Goal: Find specific page/section: Find specific page/section

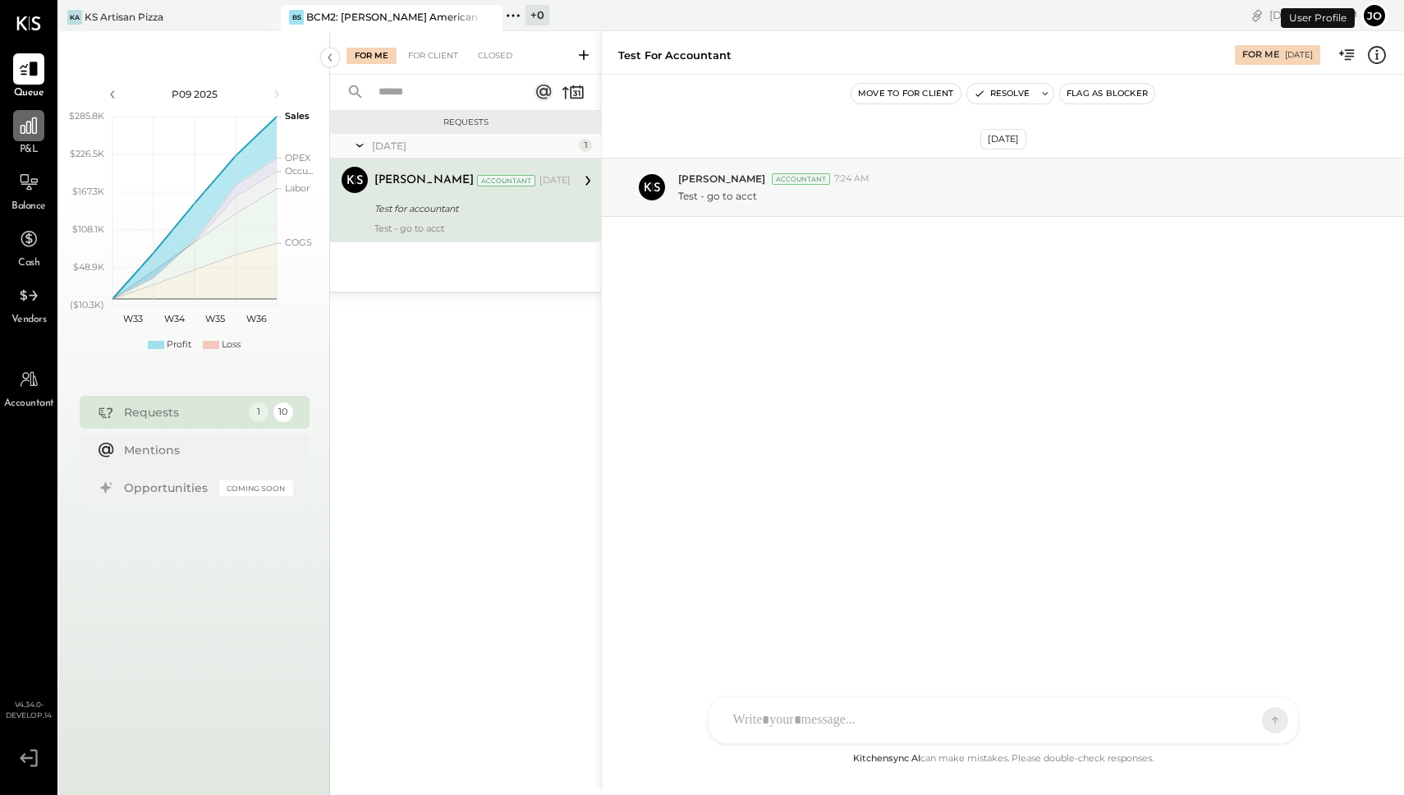
click at [25, 129] on icon at bounding box center [29, 125] width 16 height 16
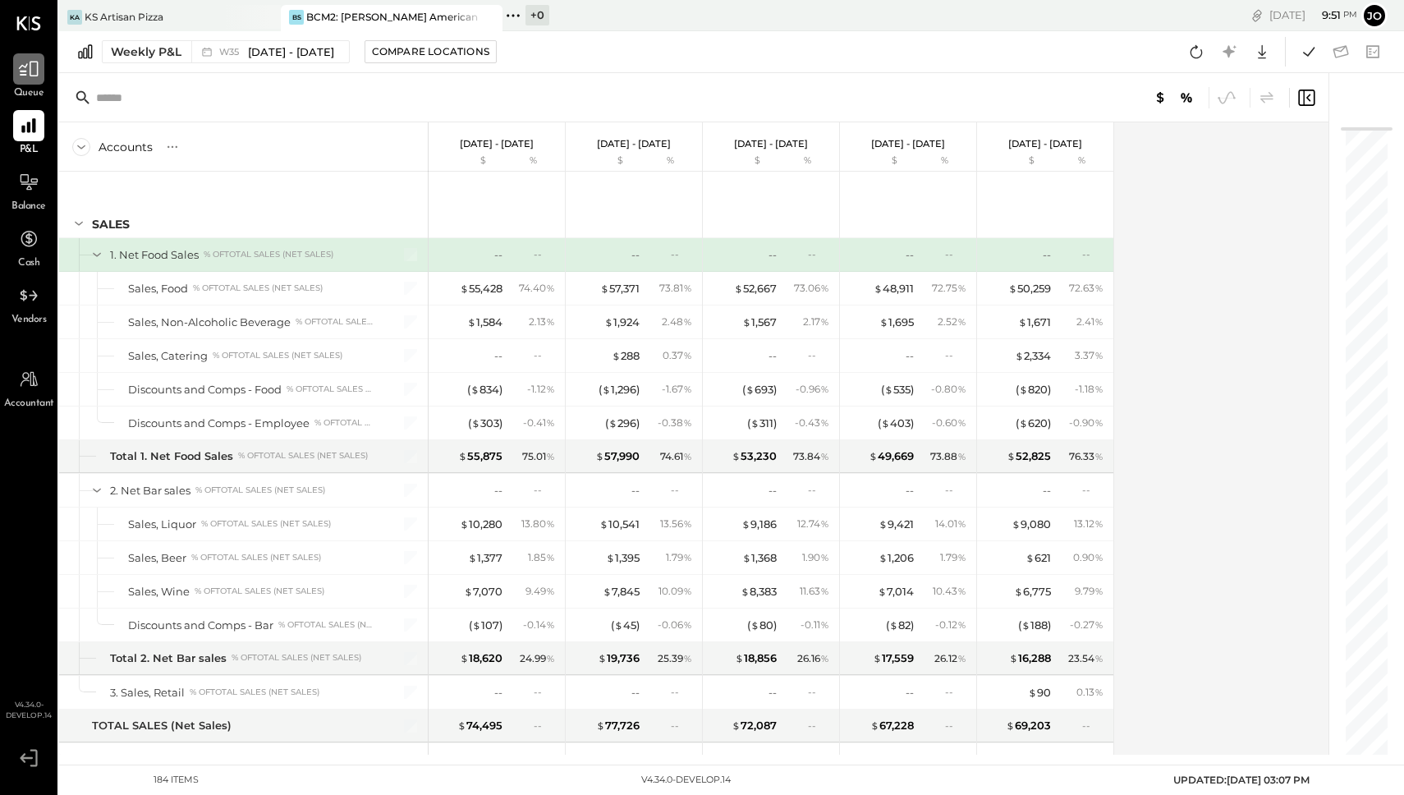
click at [25, 74] on icon at bounding box center [29, 70] width 20 height 16
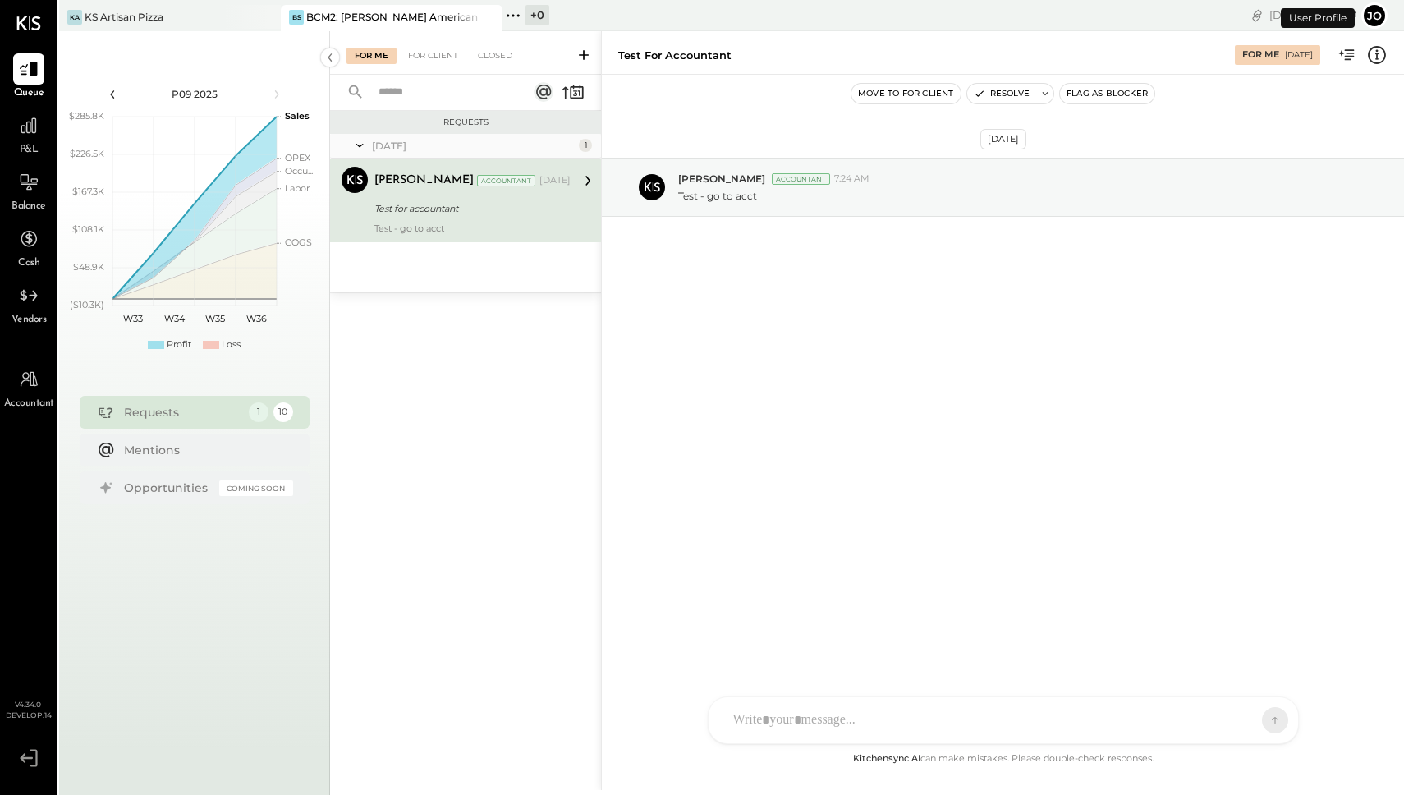
click at [104, 86] on icon at bounding box center [112, 94] width 18 height 18
click at [518, 14] on icon at bounding box center [512, 15] width 21 height 21
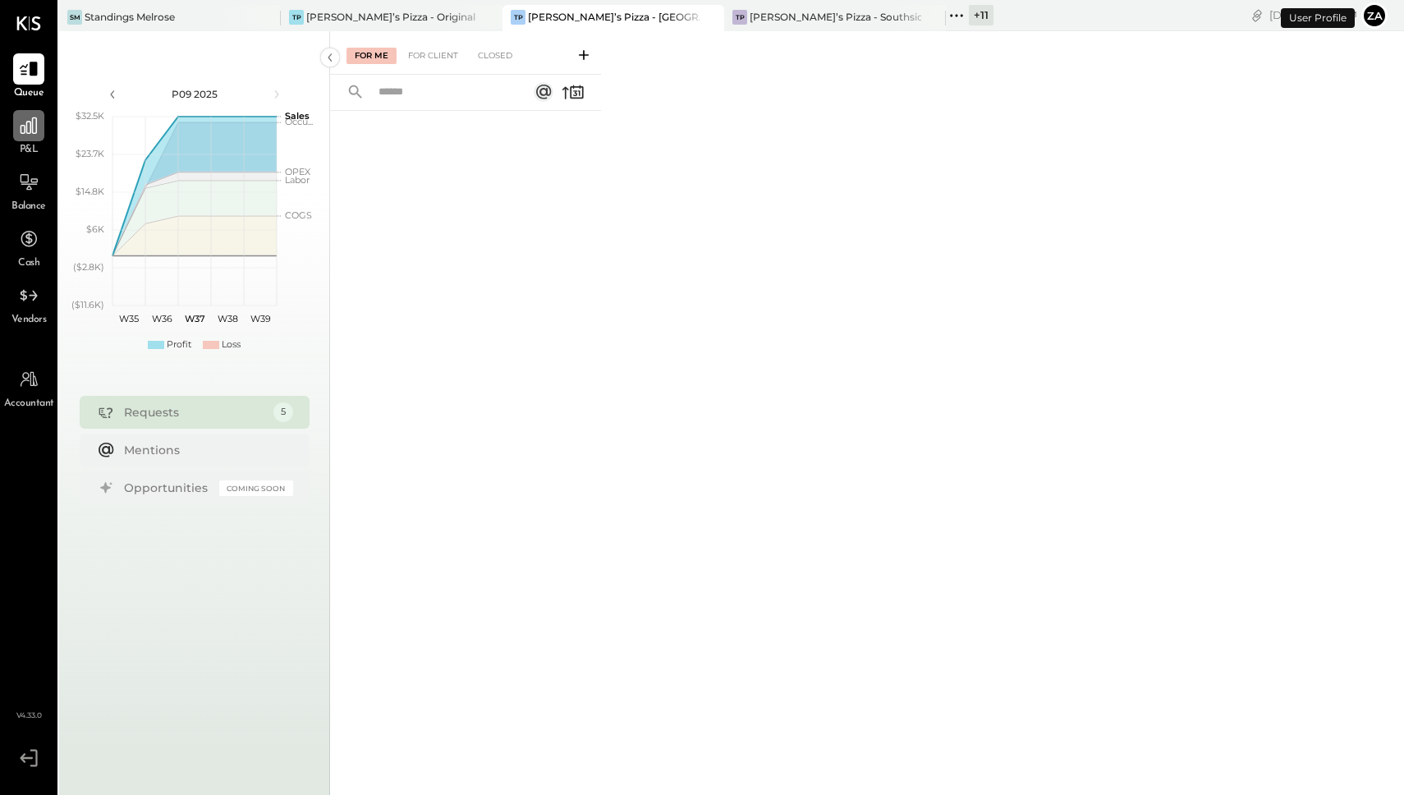
click at [34, 139] on div at bounding box center [28, 125] width 31 height 31
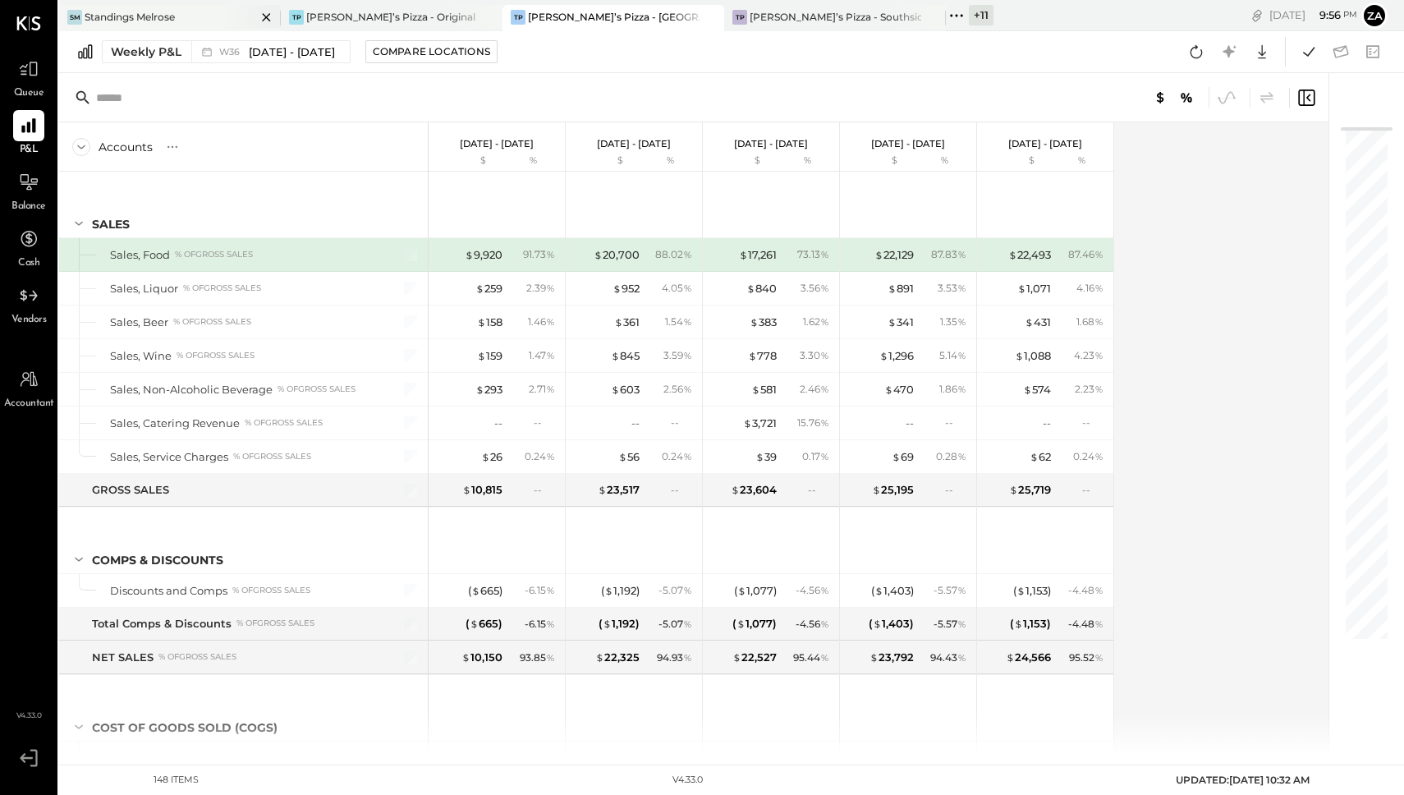
click at [261, 15] on icon at bounding box center [266, 17] width 21 height 20
click at [28, 84] on div at bounding box center [28, 68] width 31 height 31
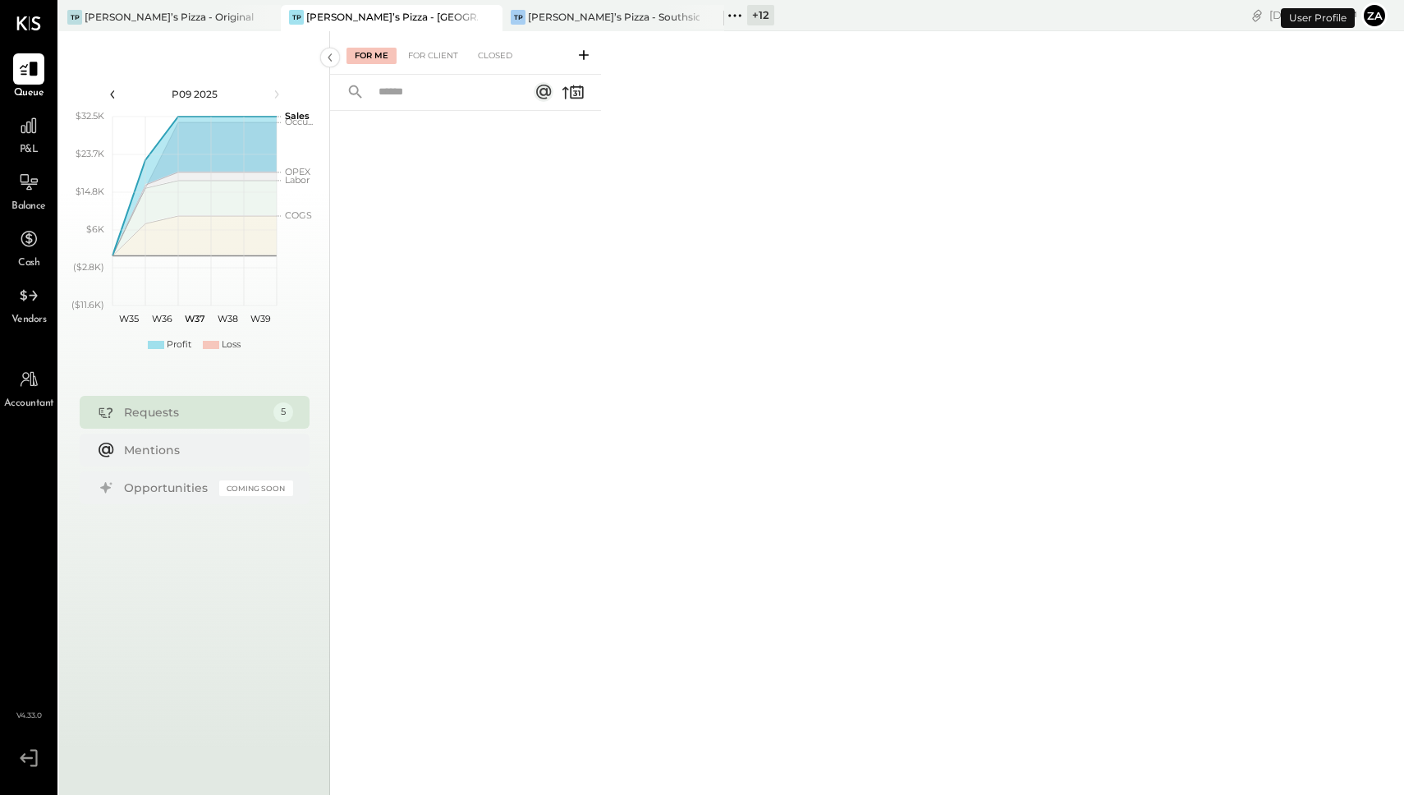
click at [117, 94] on icon at bounding box center [112, 94] width 18 height 18
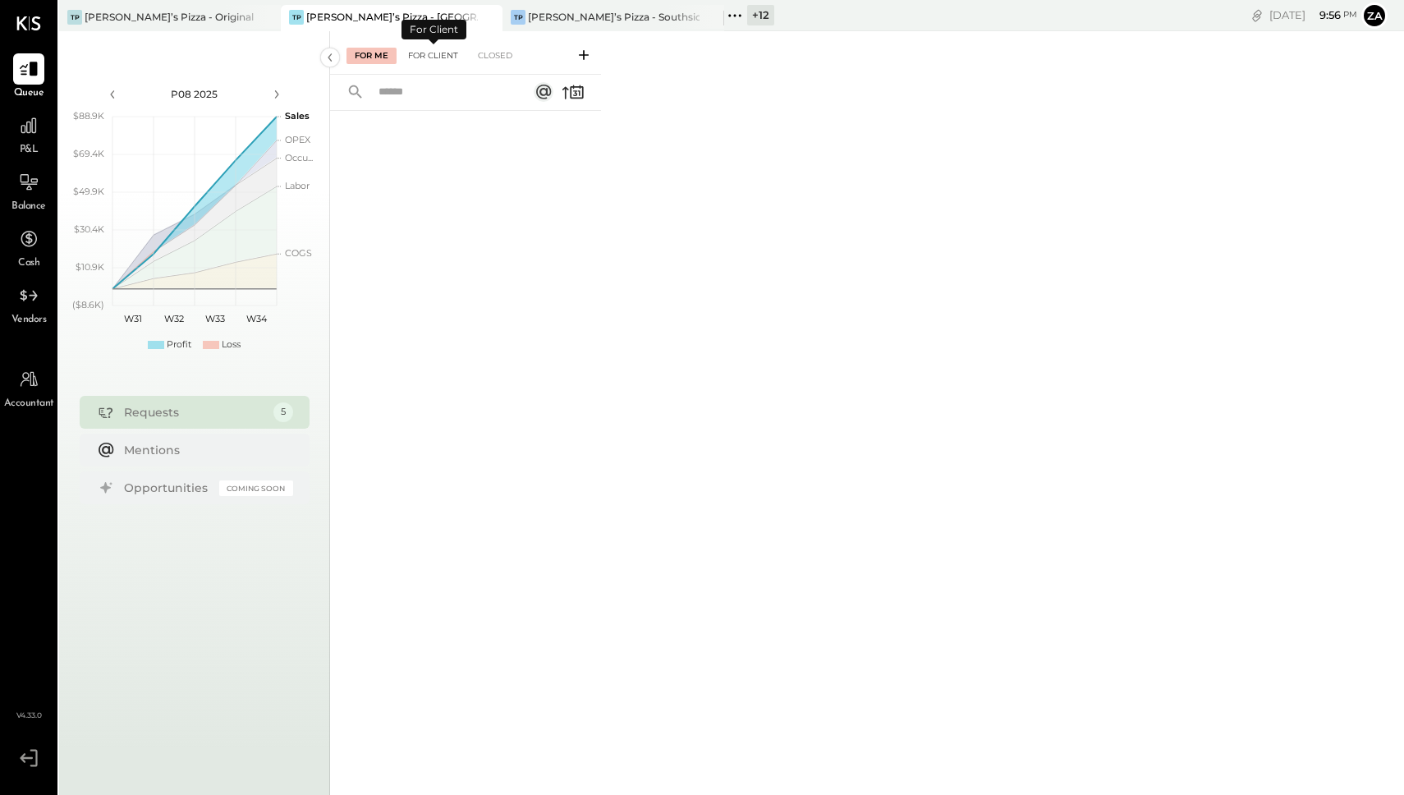
click at [431, 53] on div "For Client" at bounding box center [433, 56] width 67 height 16
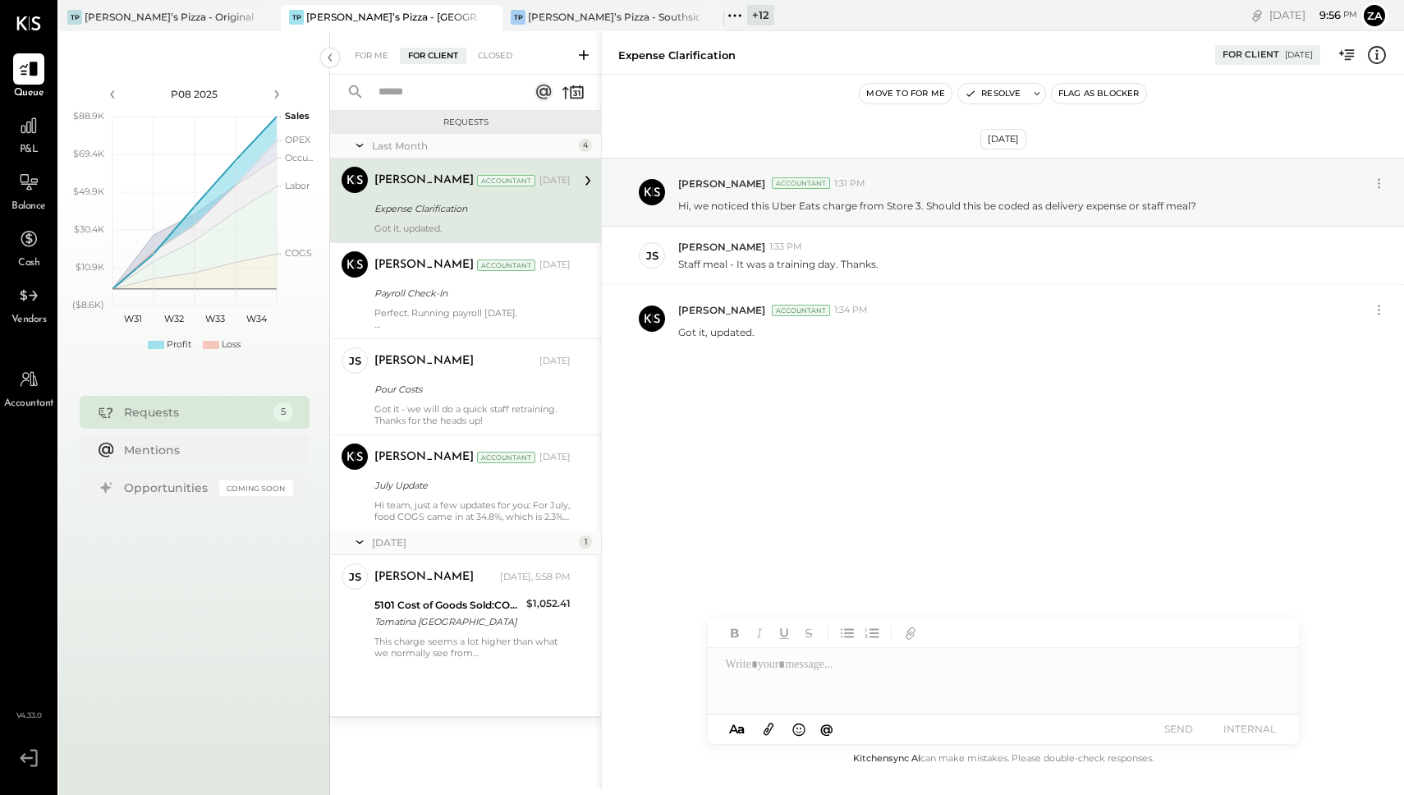
click at [21, 149] on span "P&L" at bounding box center [29, 150] width 19 height 15
